Goal: Information Seeking & Learning: Find specific fact

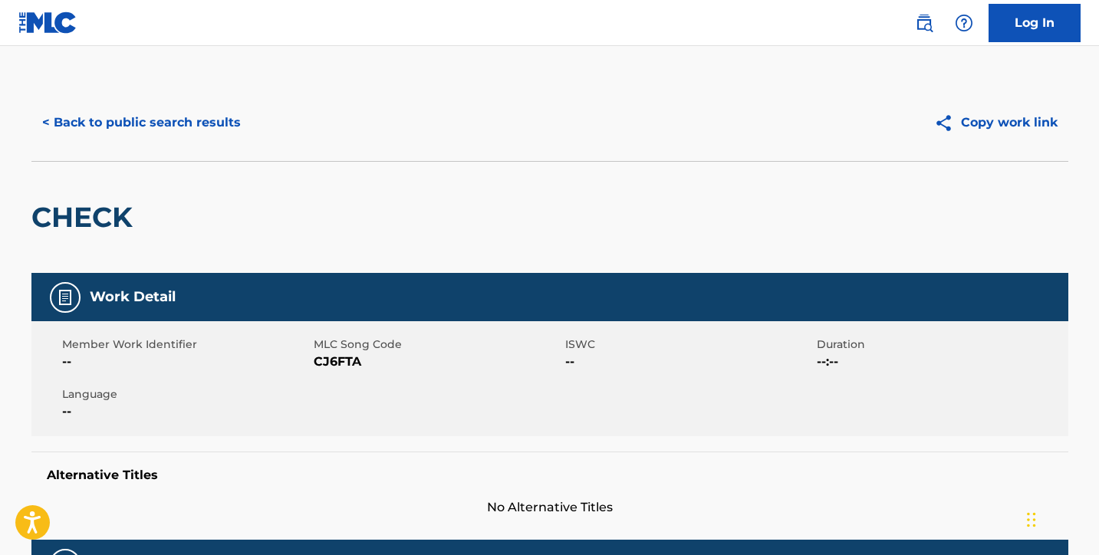
click at [209, 120] on button "< Back to public search results" at bounding box center [141, 123] width 220 height 38
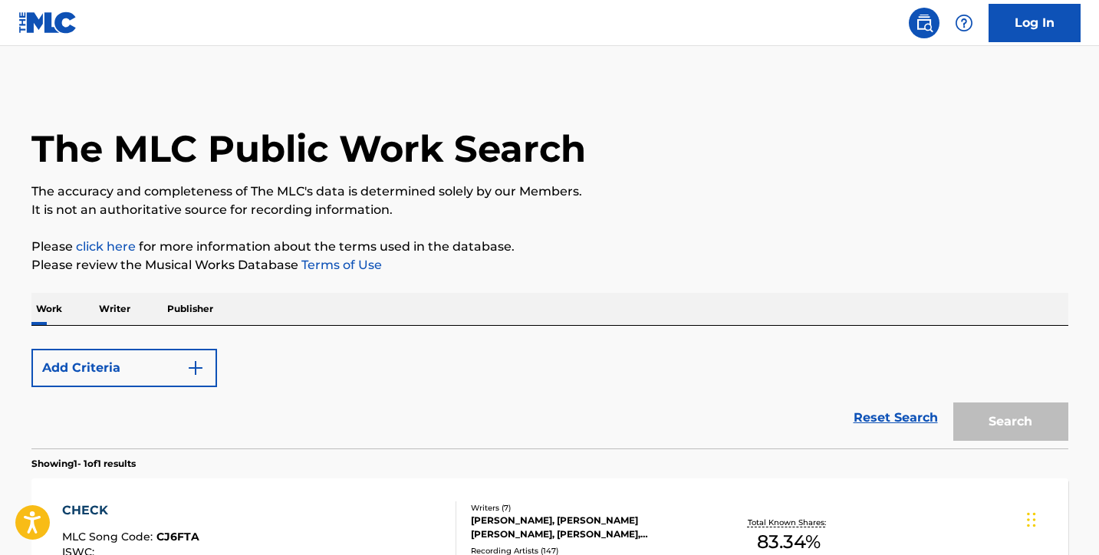
scroll to position [192, 0]
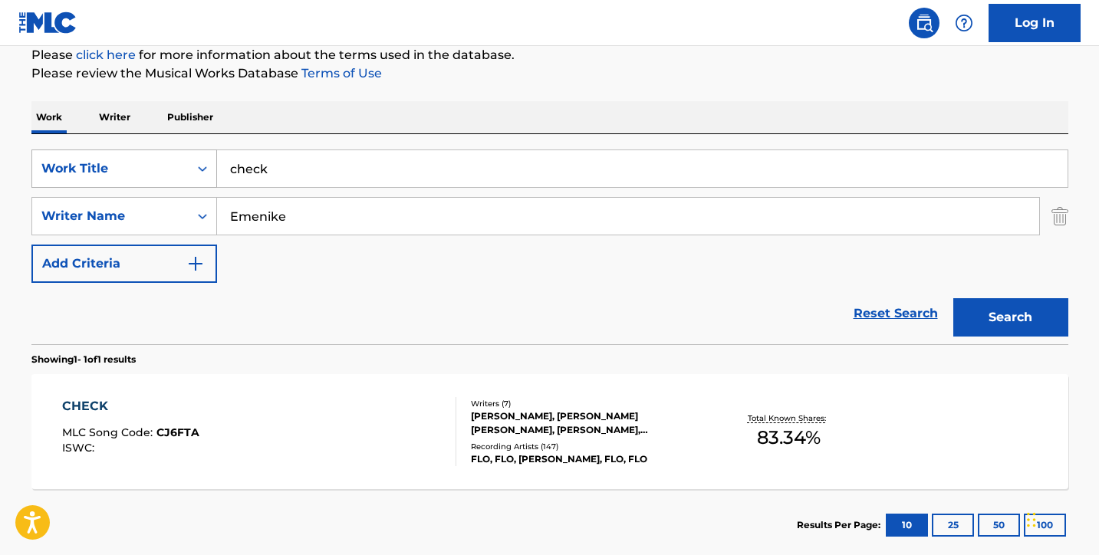
drag, startPoint x: 289, startPoint y: 179, endPoint x: 138, endPoint y: 154, distance: 153.2
click at [138, 154] on div "SearchWithCriteria6a26a012-0944-489c-92e8-bc13dec799c9 Work Title check" at bounding box center [549, 169] width 1037 height 38
paste input "[PERSON_NAME]"
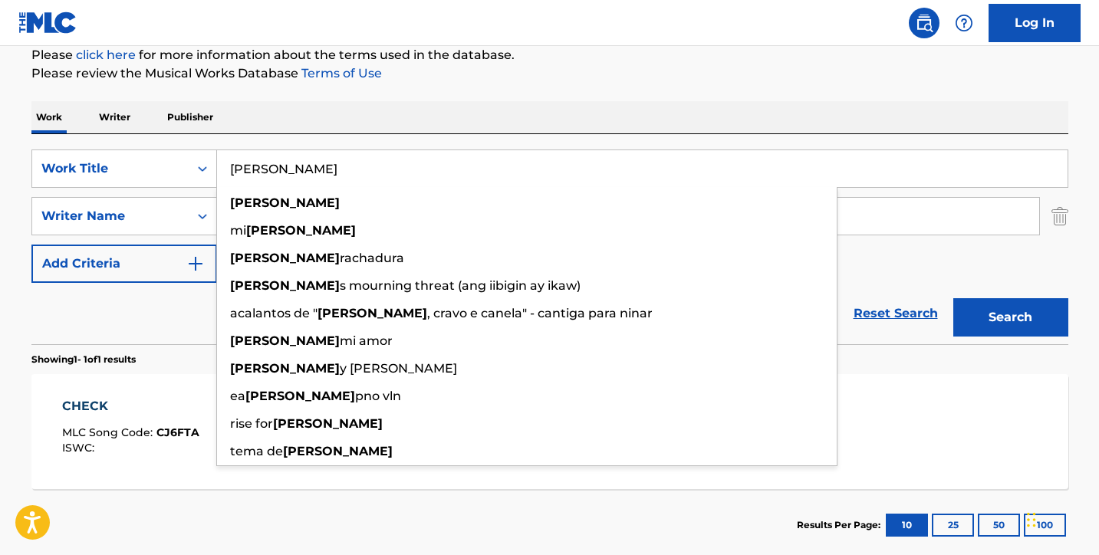
type input "[PERSON_NAME]"
click at [777, 84] on div "The MLC Public Work Search The accuracy and completeness of The MLC's data is d…" at bounding box center [550, 227] width 1074 height 669
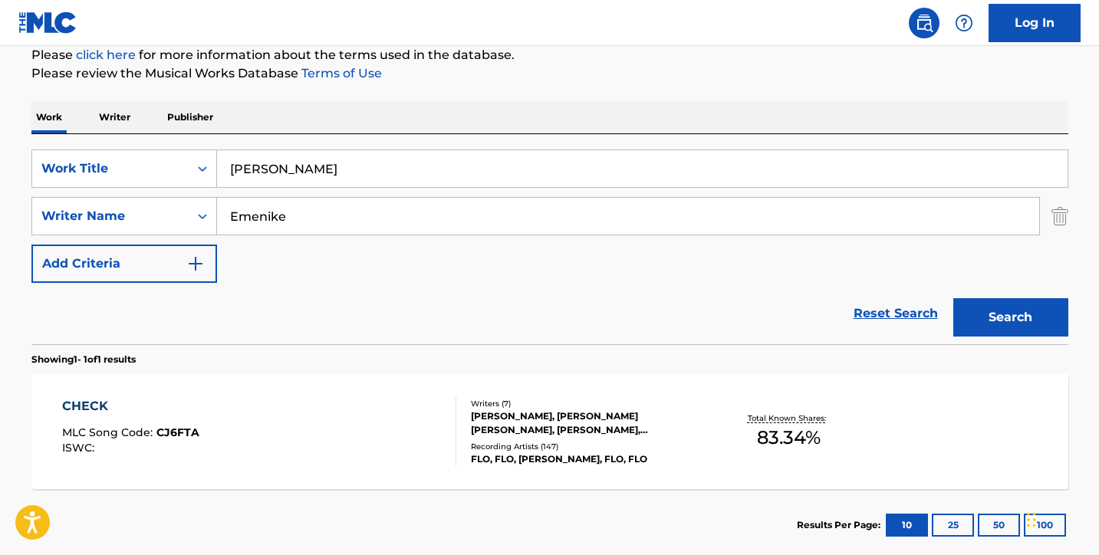
drag, startPoint x: 296, startPoint y: 220, endPoint x: 0, endPoint y: 176, distance: 299.2
click at [0, 176] on main "The MLC Public Work Search The accuracy and completeness of The MLC's data is d…" at bounding box center [549, 211] width 1099 height 715
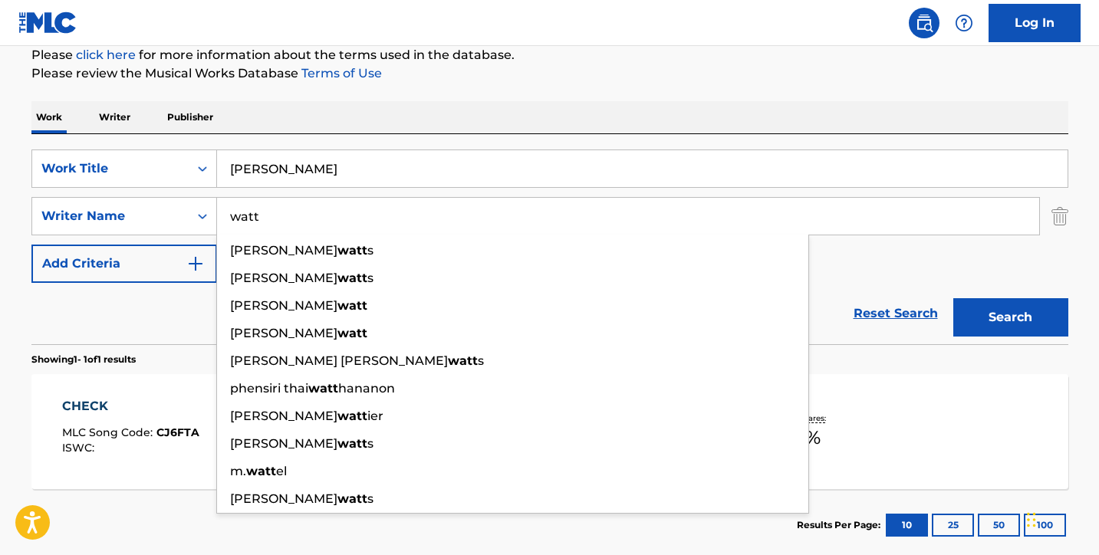
click at [1010, 318] on button "Search" at bounding box center [1010, 317] width 115 height 38
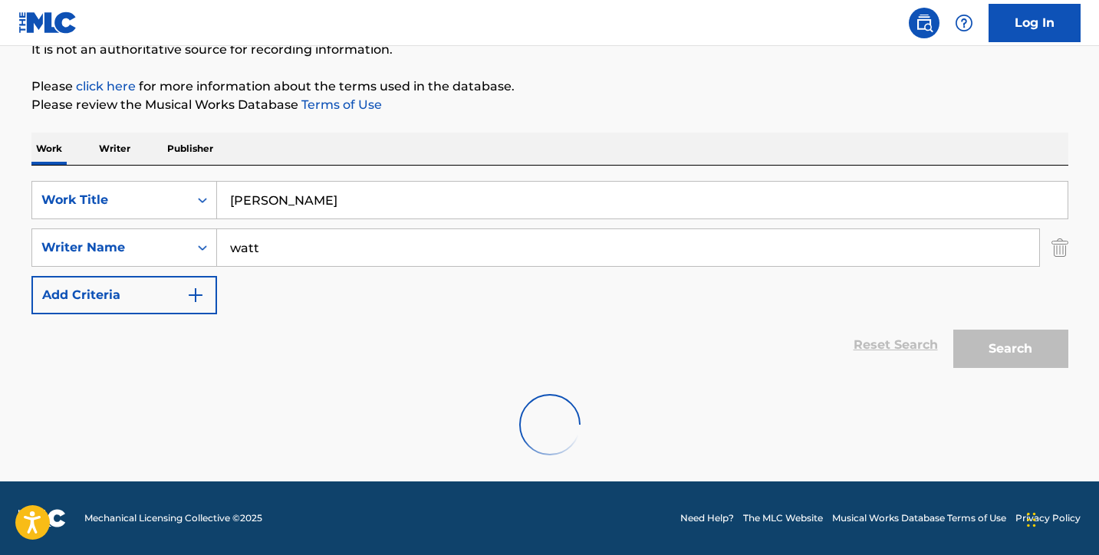
scroll to position [110, 0]
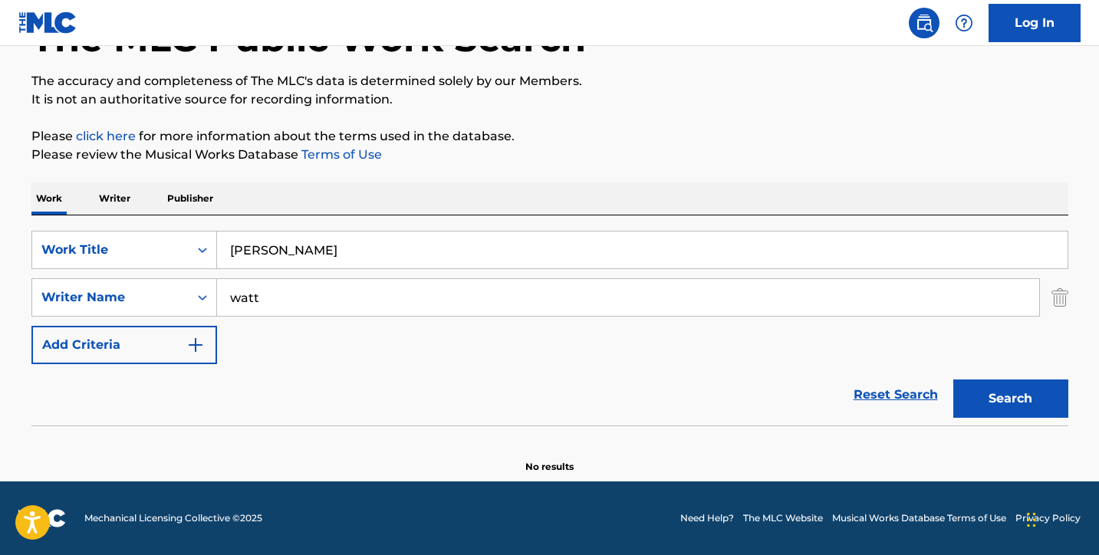
click at [972, 405] on button "Search" at bounding box center [1010, 399] width 115 height 38
drag, startPoint x: 271, startPoint y: 305, endPoint x: 123, endPoint y: 248, distance: 159.2
click at [150, 264] on div "SearchWithCriteria6a26a012-0944-489c-92e8-bc13dec799c9 Work Title [PERSON_NAME]…" at bounding box center [549, 297] width 1037 height 133
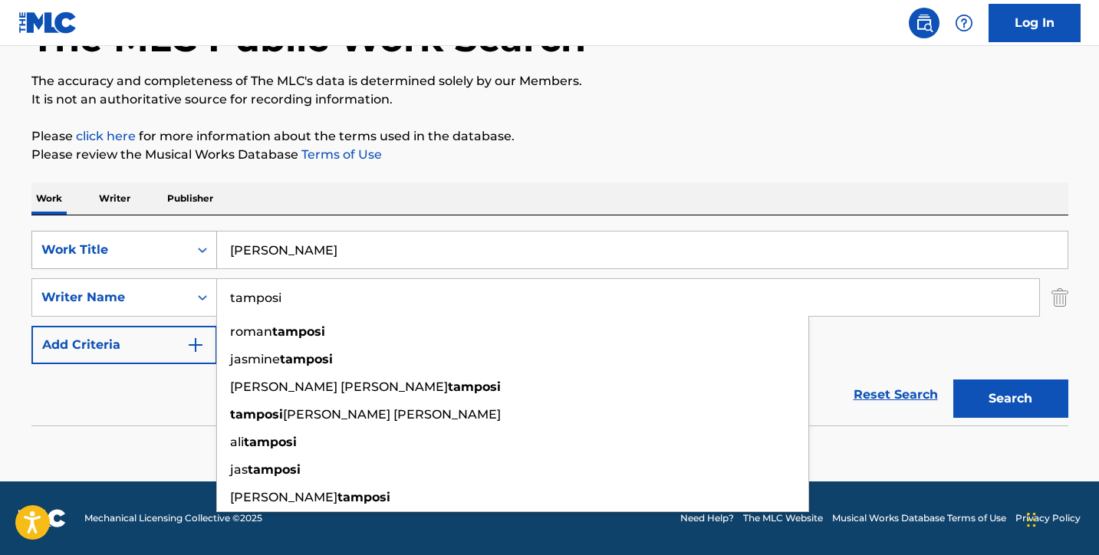
click at [1010, 399] on button "Search" at bounding box center [1010, 399] width 115 height 38
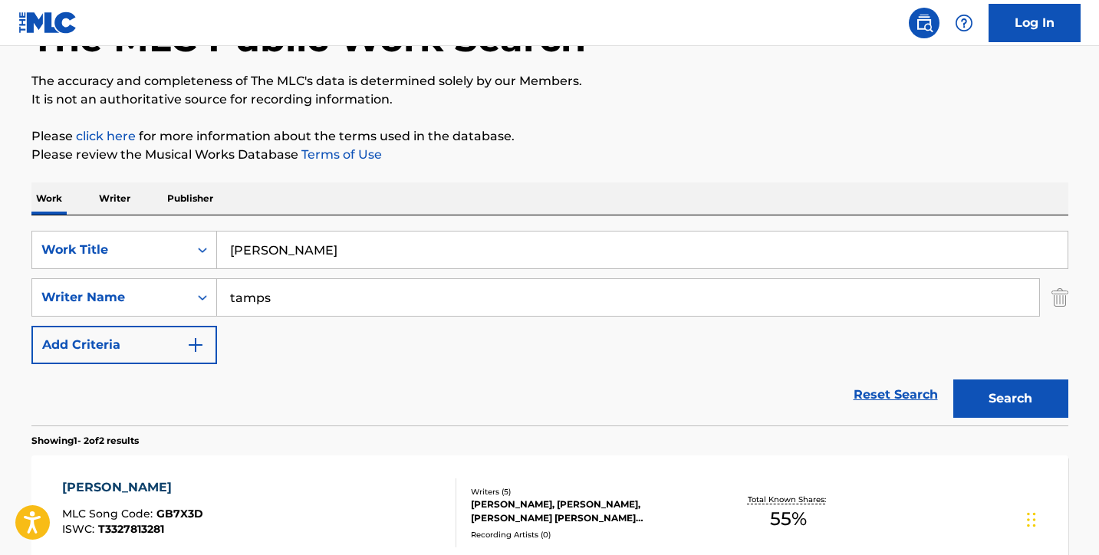
type input "[PERSON_NAME]"
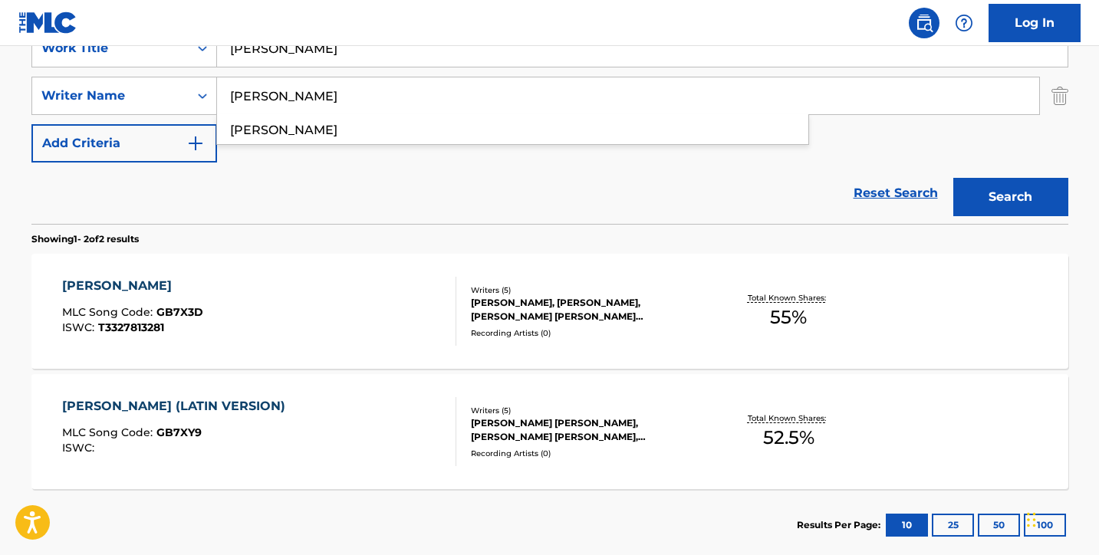
scroll to position [314, 0]
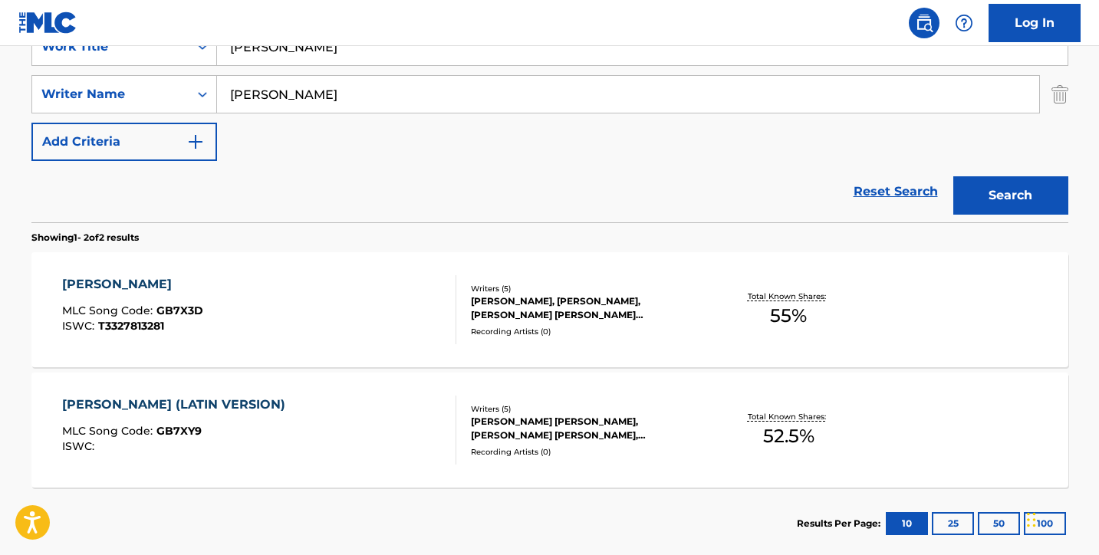
click at [434, 287] on div "[PERSON_NAME] MLC Song Code : GB7X3D ISWC : T3327813281" at bounding box center [259, 309] width 394 height 69
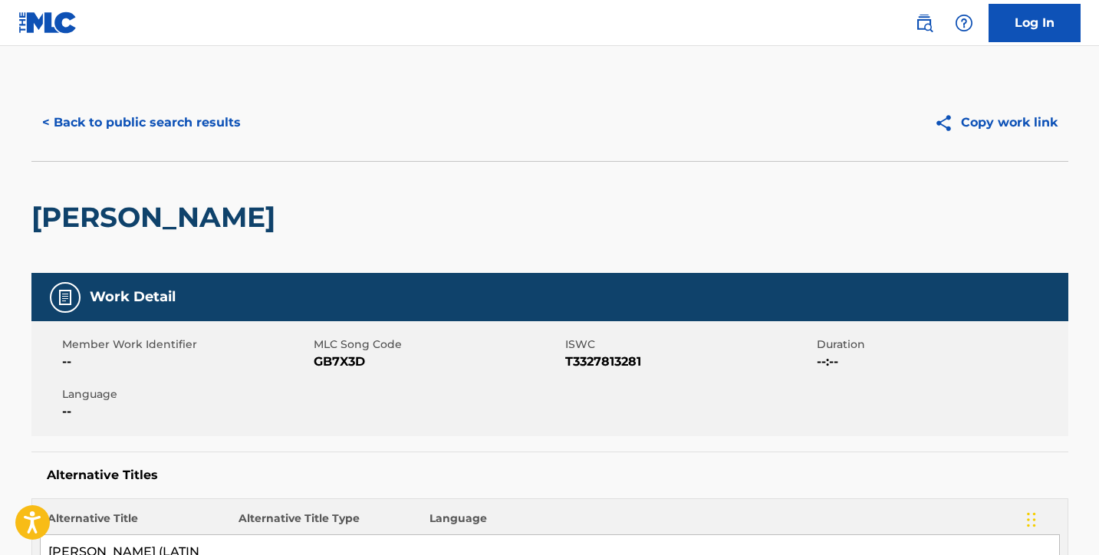
click at [133, 120] on button "< Back to public search results" at bounding box center [141, 123] width 220 height 38
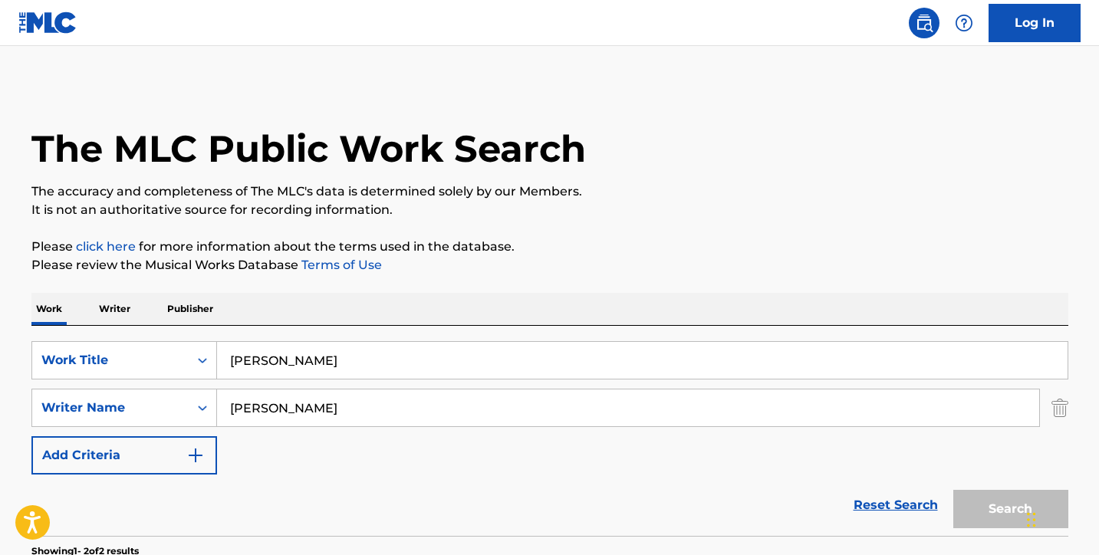
scroll to position [312, 0]
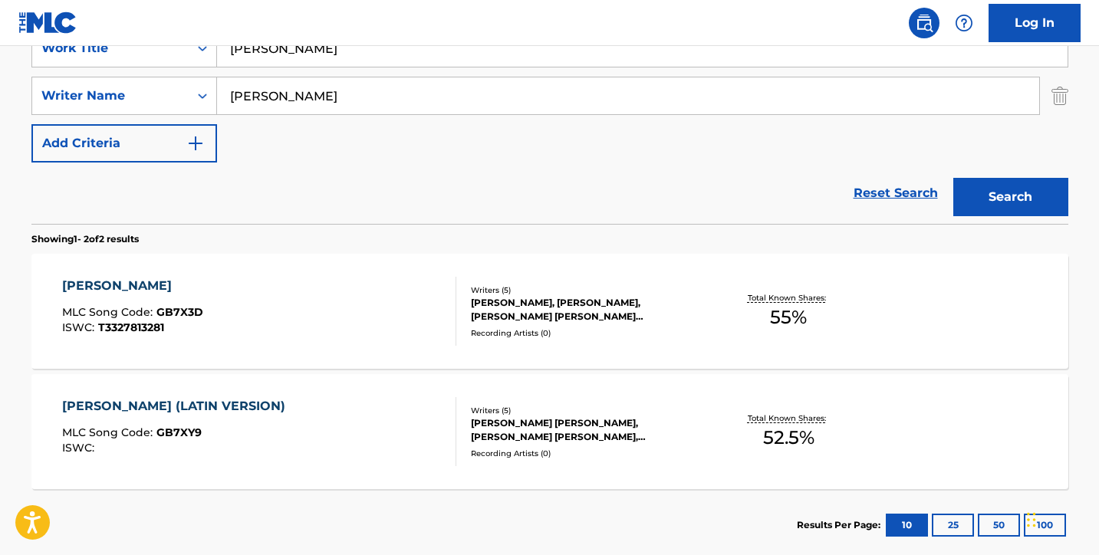
click at [281, 322] on div "[PERSON_NAME] MLC Song Code : GB7X3D ISWC : T3327813281" at bounding box center [259, 311] width 394 height 69
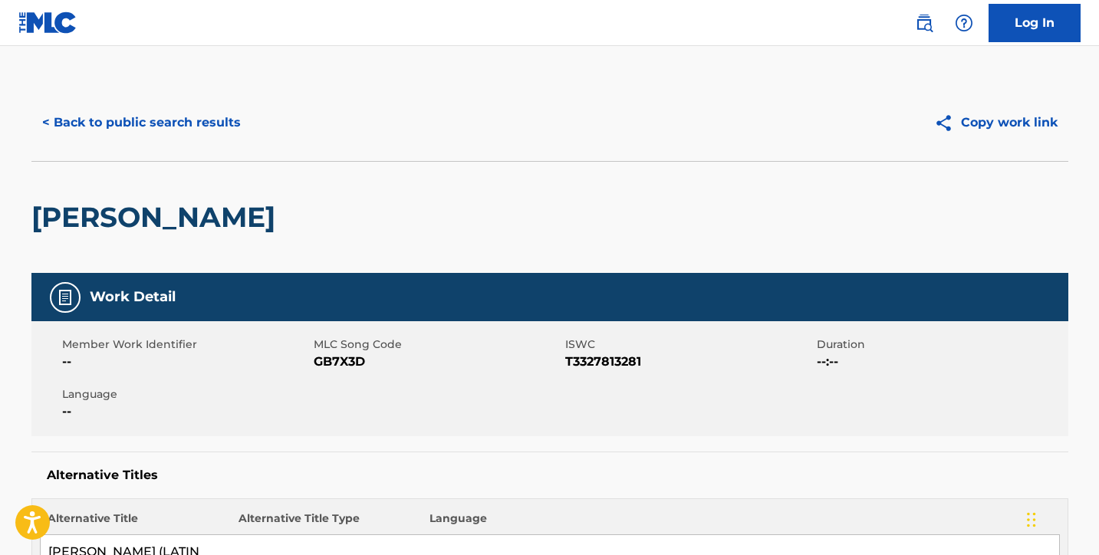
click at [322, 360] on span "GB7X3D" at bounding box center [438, 362] width 248 height 18
copy span "GB7X3D"
click at [196, 116] on button "< Back to public search results" at bounding box center [141, 123] width 220 height 38
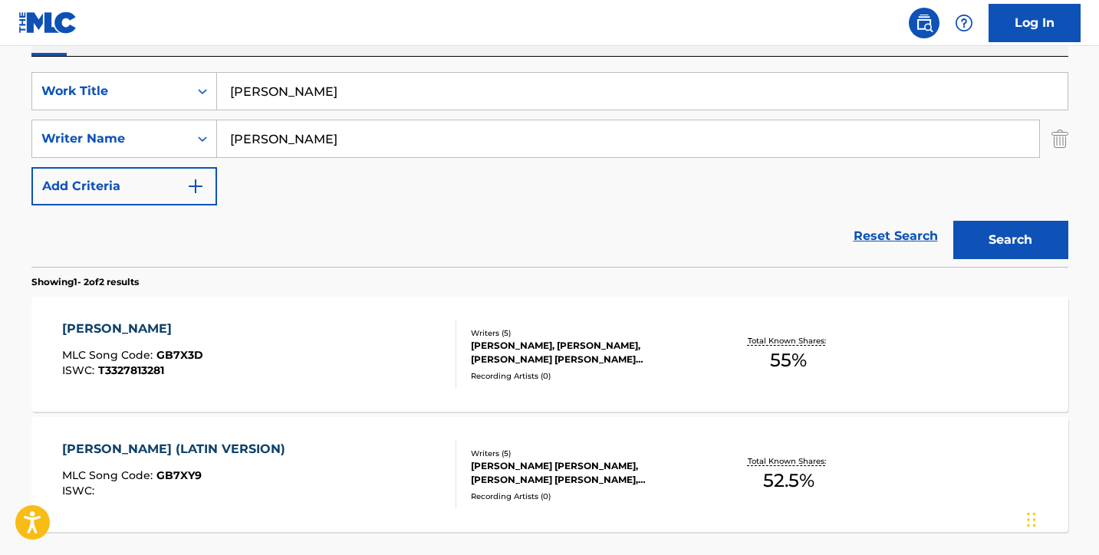
scroll to position [190, 0]
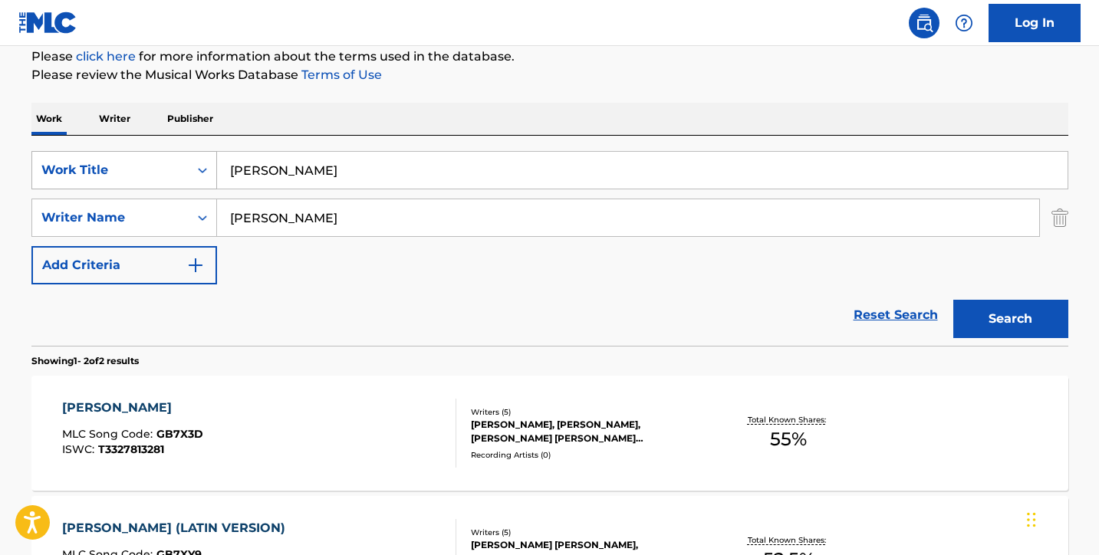
drag, startPoint x: 297, startPoint y: 160, endPoint x: 201, endPoint y: 152, distance: 96.2
click at [201, 152] on div "SearchWithCriteria6a26a012-0944-489c-92e8-bc13dec799c9 Work Title [PERSON_NAME]" at bounding box center [549, 170] width 1037 height 38
drag, startPoint x: 288, startPoint y: 176, endPoint x: 71, endPoint y: 112, distance: 226.9
click at [128, 128] on div "Work Writer Publisher SearchWithCriteria6a26a012-0944-489c-92e8-bc13dec799c9 Wo…" at bounding box center [549, 393] width 1037 height 581
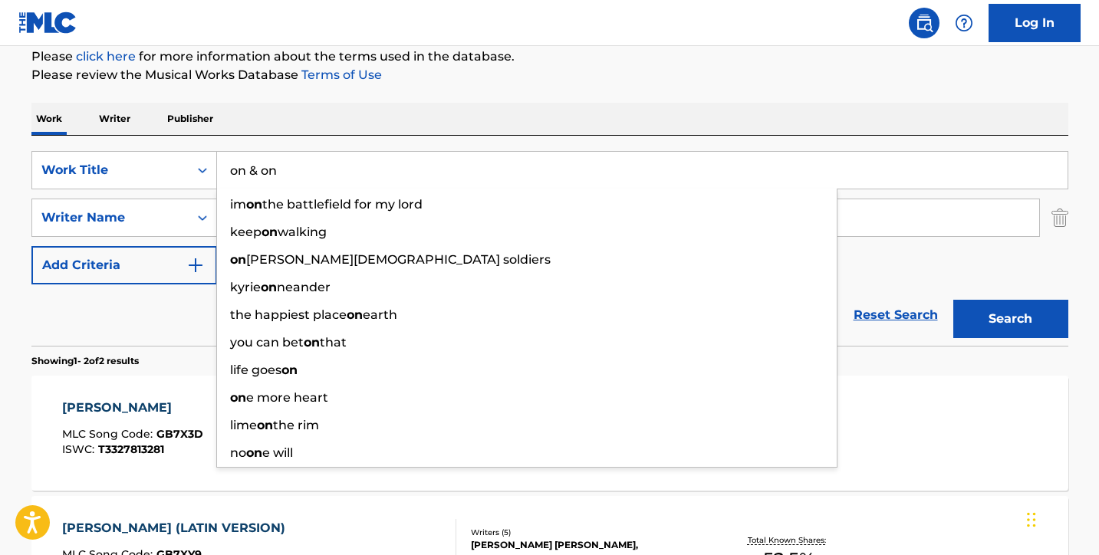
type input "on & on"
click at [516, 96] on div "The MLC Public Work Search The accuracy and completeness of The MLC's data is d…" at bounding box center [550, 288] width 1074 height 789
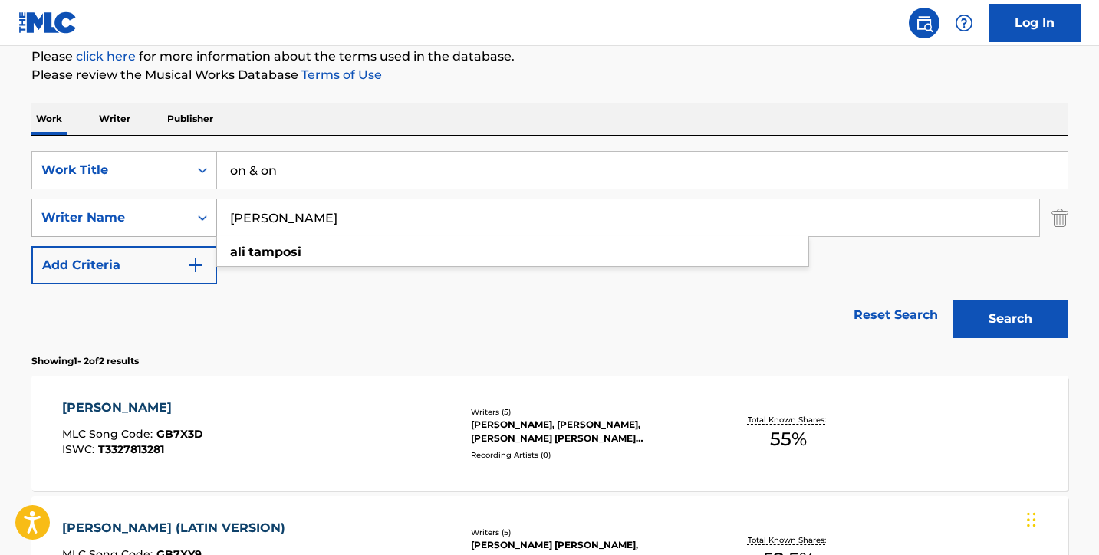
drag, startPoint x: 352, startPoint y: 216, endPoint x: 216, endPoint y: 212, distance: 136.5
click at [216, 212] on div "SearchWithCriteria4e7f9dd1-8d38-4111-8c3c-5950fc247fdd Writer Name [PERSON_NAME…" at bounding box center [549, 218] width 1037 height 38
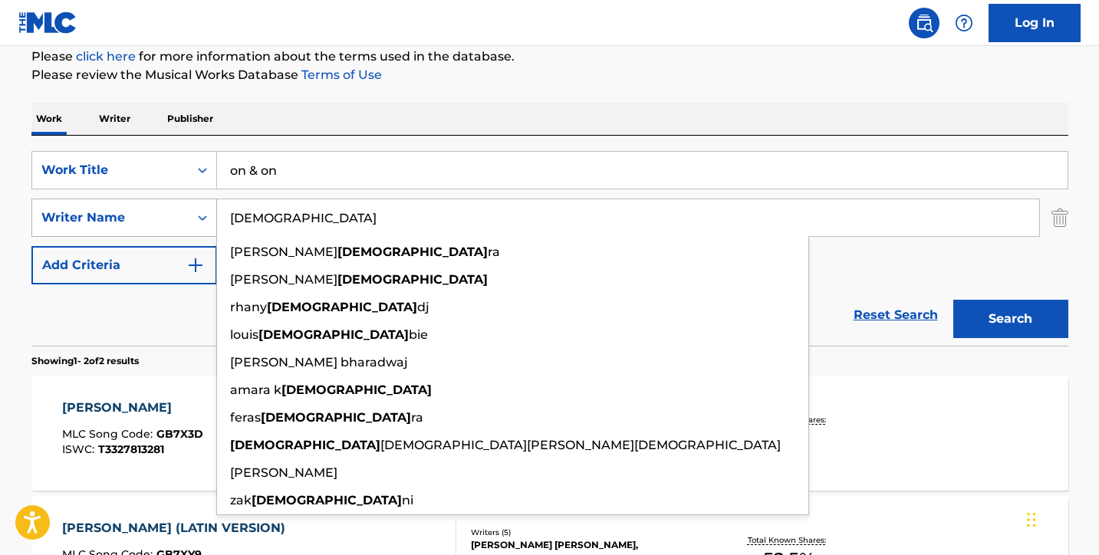
type input "[DEMOGRAPHIC_DATA]"
click at [1010, 319] on button "Search" at bounding box center [1010, 319] width 115 height 38
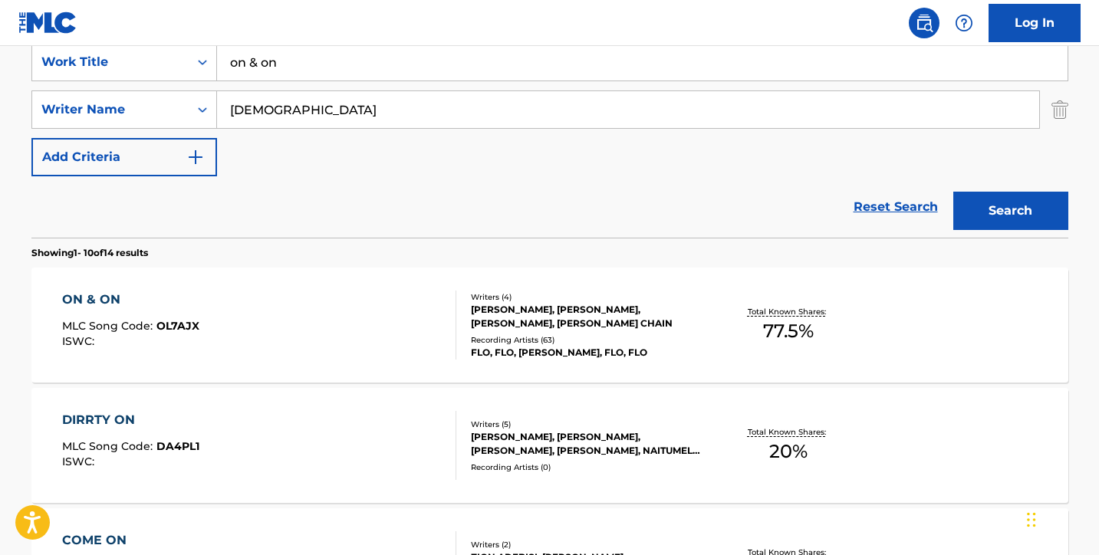
scroll to position [323, 0]
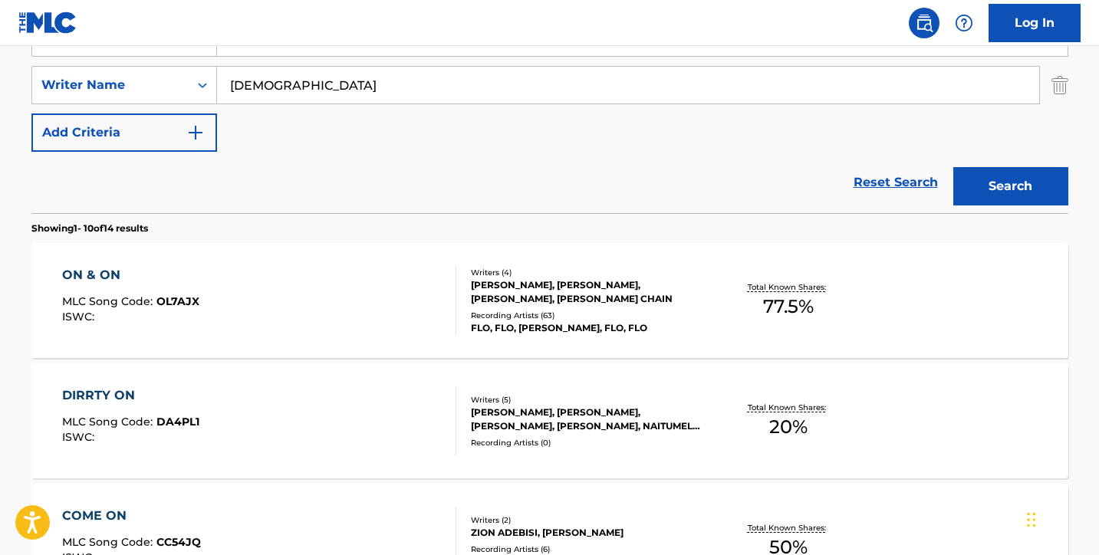
click at [347, 270] on div "ON & ON MLC Song Code : OL7AJX ISWC :" at bounding box center [259, 300] width 394 height 69
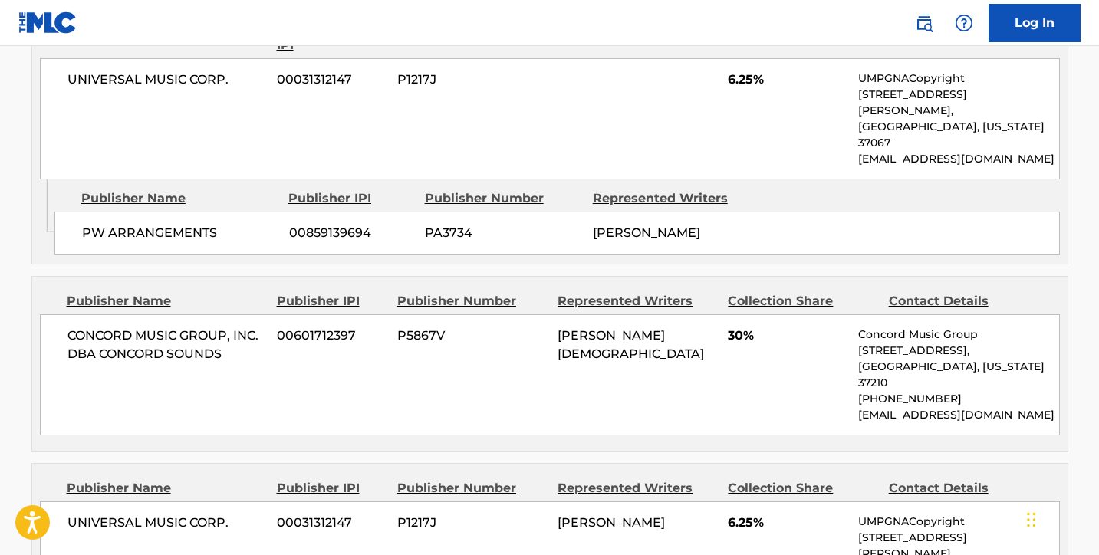
scroll to position [1120, 0]
